Goal: Navigation & Orientation: Find specific page/section

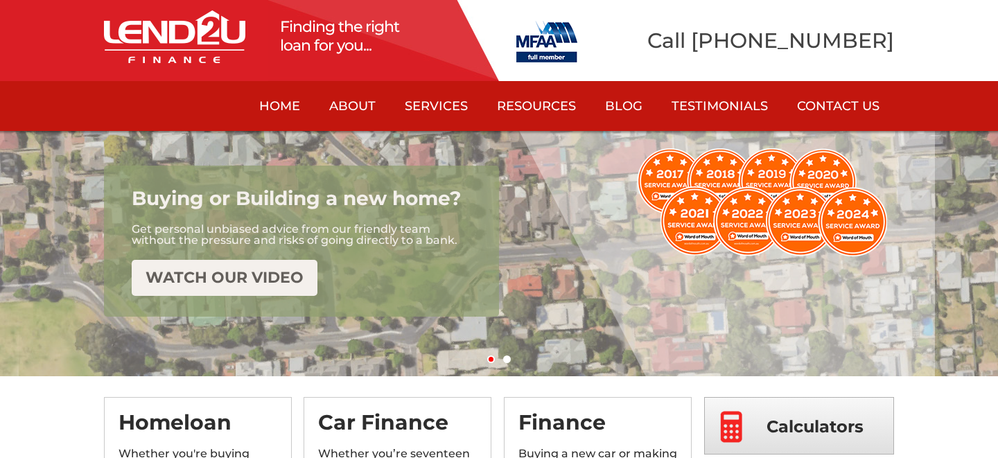
scroll to position [208, 0]
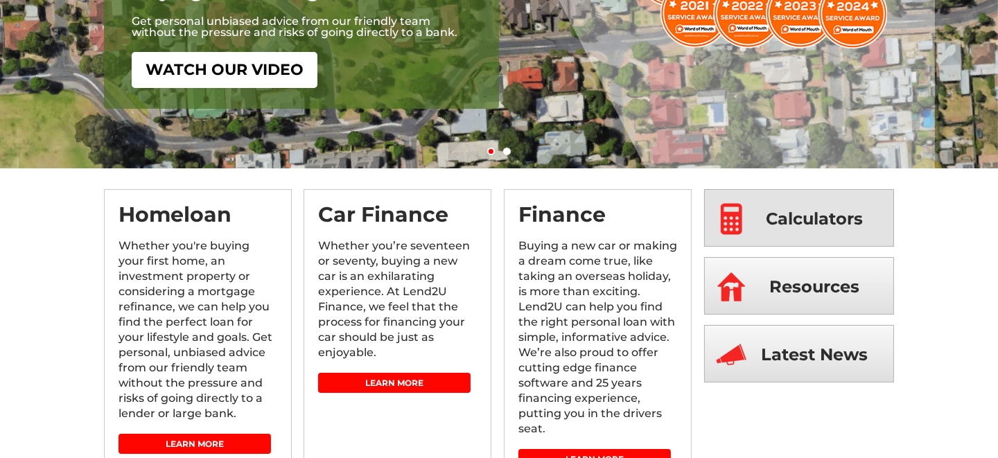
click at [771, 227] on span "Calculators" at bounding box center [815, 219] width 97 height 58
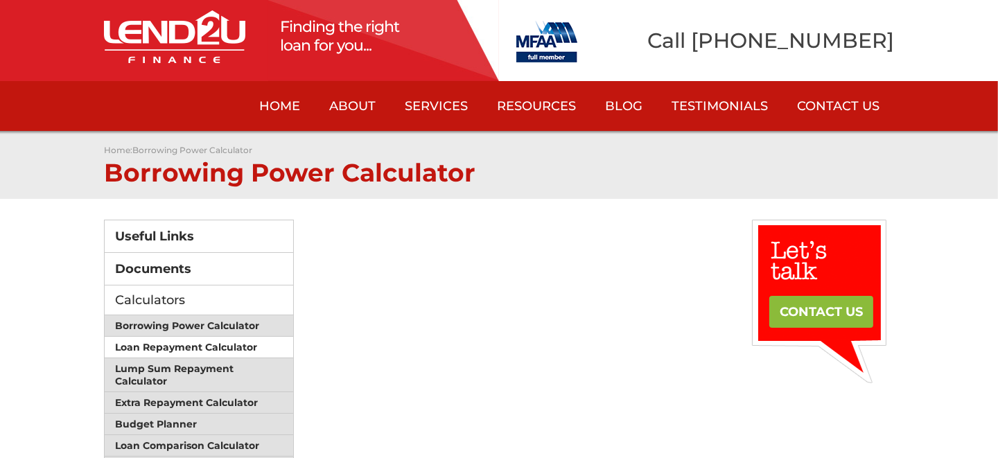
click at [162, 345] on link "Loan Repayment Calculator" at bounding box center [199, 347] width 189 height 21
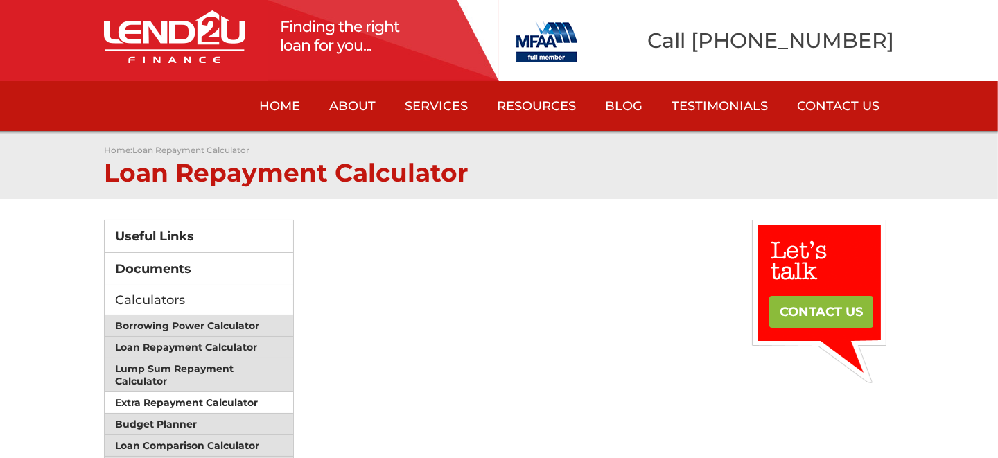
click at [168, 402] on link "Extra Repayment Calculator" at bounding box center [199, 402] width 189 height 21
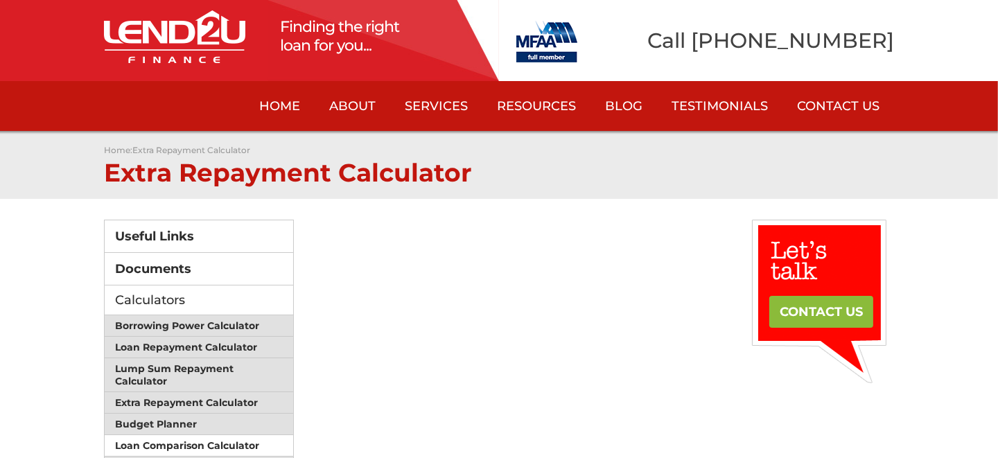
click at [148, 442] on link "Loan Comparison Calculator" at bounding box center [199, 445] width 189 height 21
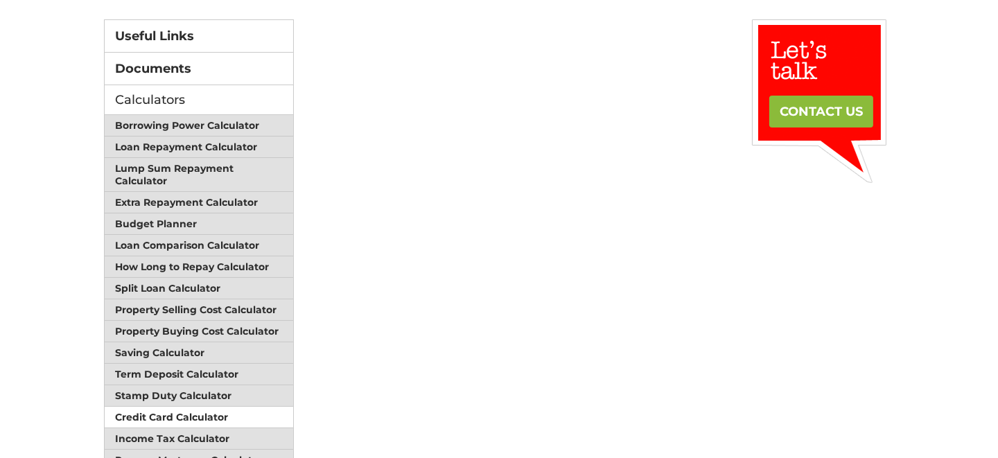
scroll to position [208, 0]
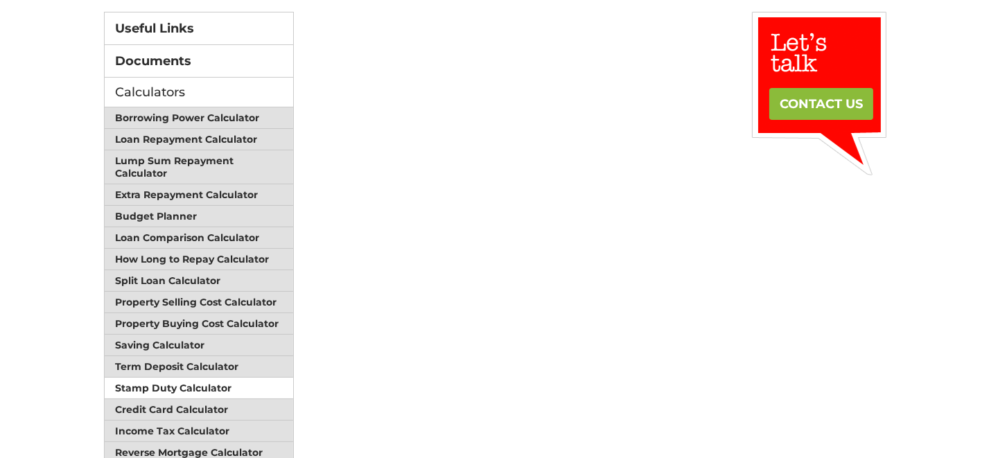
click at [169, 384] on link "Stamp Duty Calculator" at bounding box center [199, 388] width 189 height 21
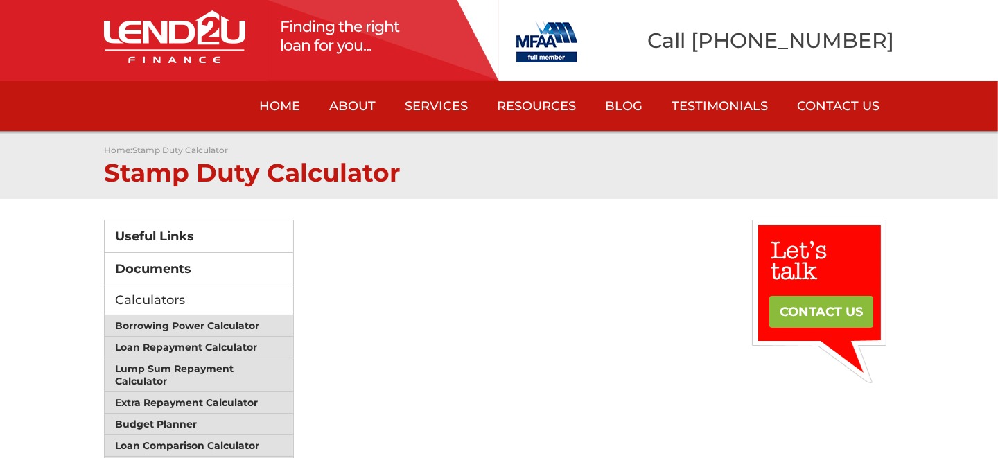
click at [297, 112] on link "Home" at bounding box center [280, 106] width 70 height 50
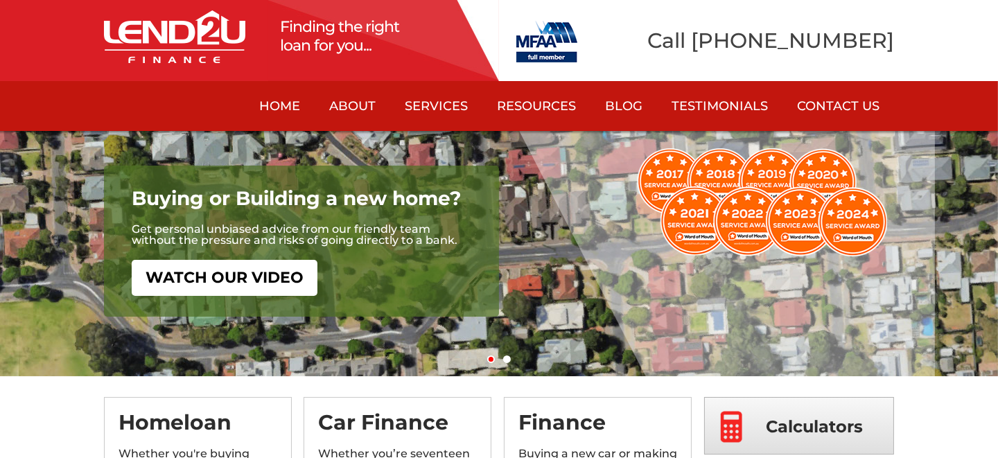
click at [285, 109] on link "Home" at bounding box center [280, 106] width 70 height 50
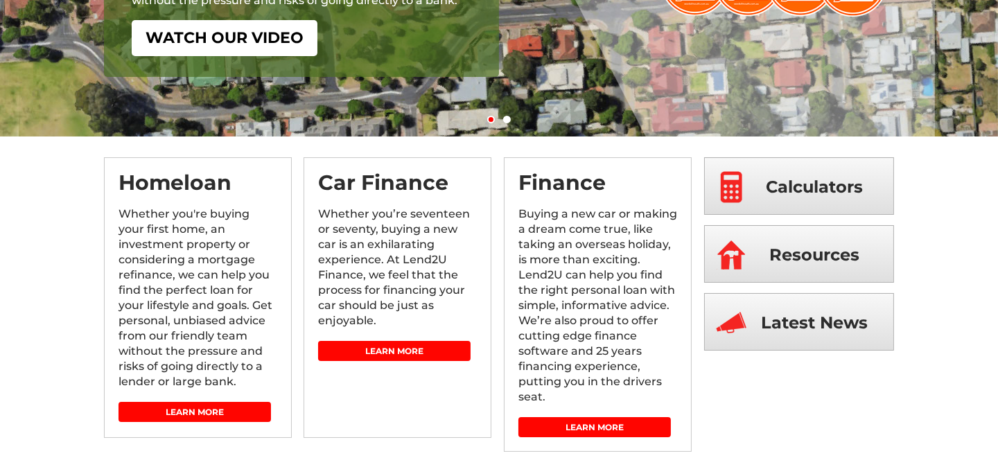
scroll to position [208, 0]
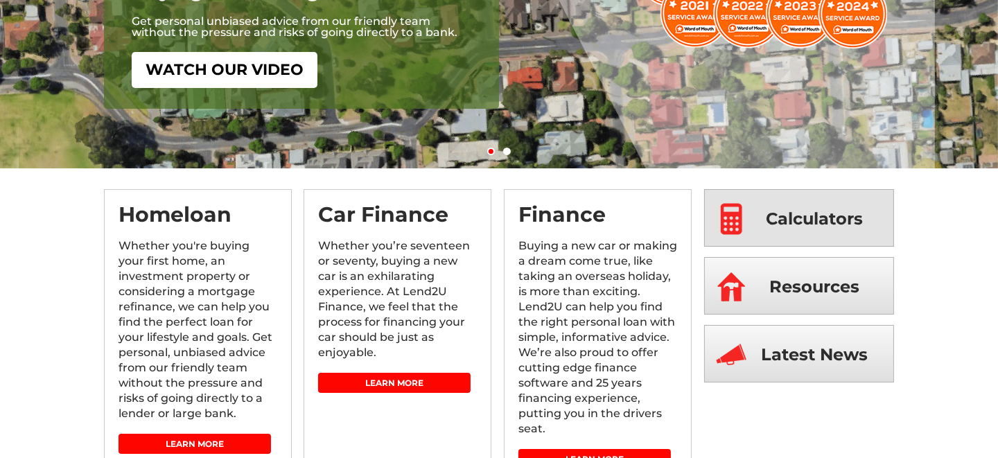
drag, startPoint x: 821, startPoint y: 224, endPoint x: 778, endPoint y: 227, distance: 42.4
click at [821, 224] on span "Calculators" at bounding box center [815, 219] width 97 height 58
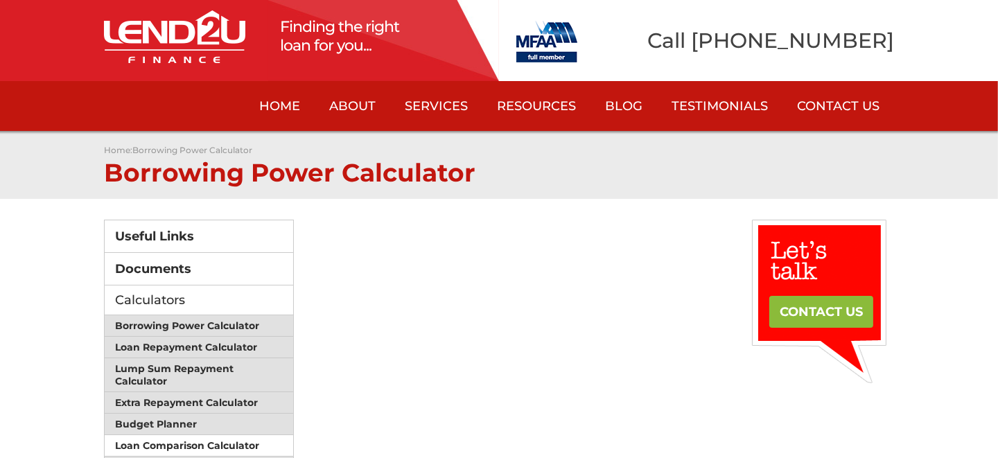
click at [180, 439] on link "Loan Comparison Calculator" at bounding box center [199, 445] width 189 height 21
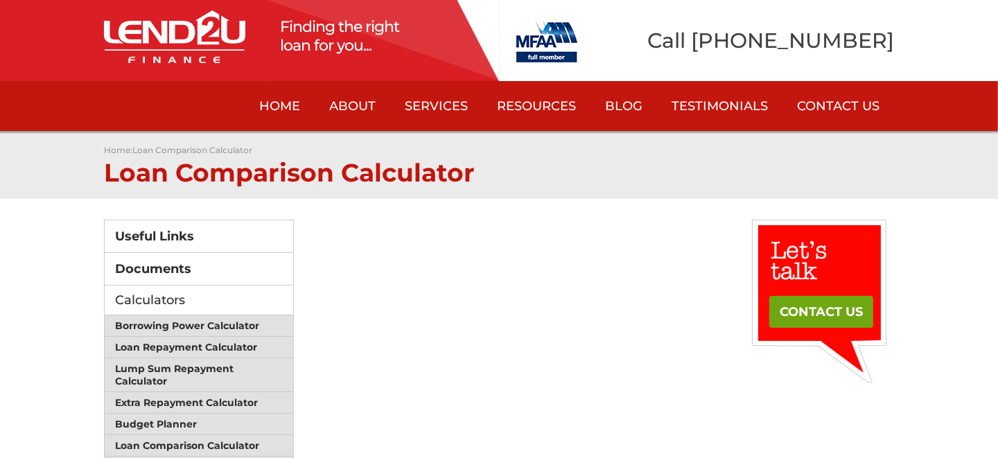
click at [819, 311] on link "CONTACT US" at bounding box center [821, 312] width 104 height 32
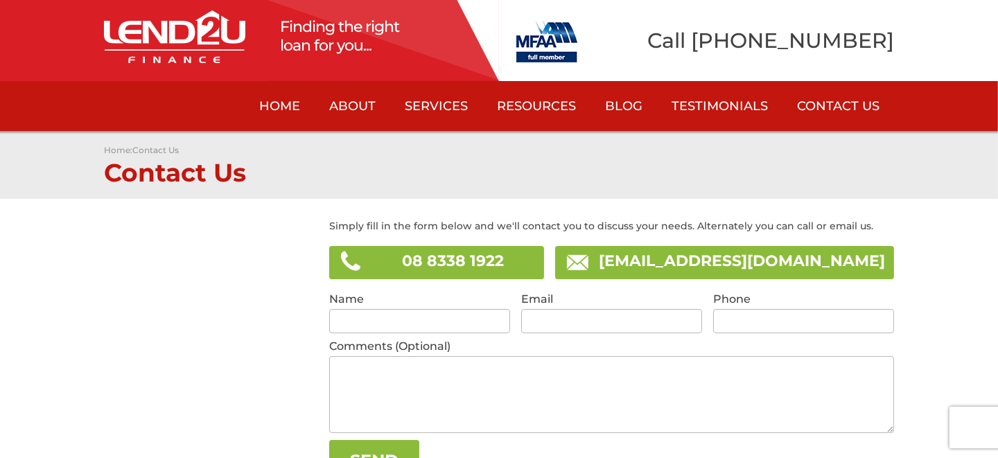
click at [292, 104] on link "Home" at bounding box center [280, 106] width 70 height 50
